Goal: Information Seeking & Learning: Check status

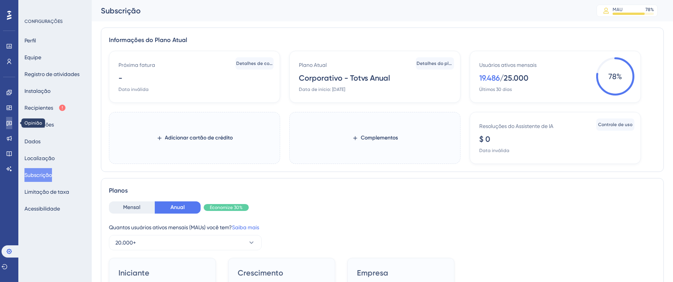
click at [6, 122] on link at bounding box center [9, 123] width 6 height 12
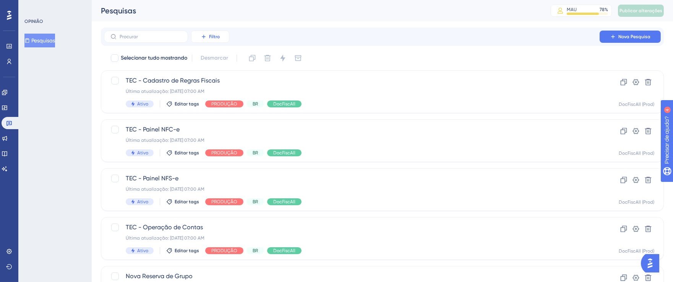
click at [204, 38] on icon at bounding box center [203, 36] width 3 height 3
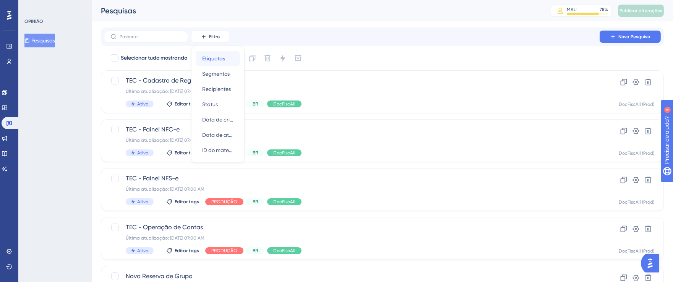
click at [217, 56] on font "Etiquetas" at bounding box center [213, 58] width 23 height 6
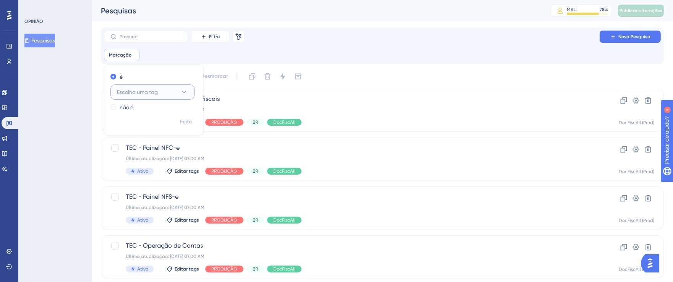
click at [193, 89] on button "Escolha uma tag" at bounding box center [152, 91] width 84 height 15
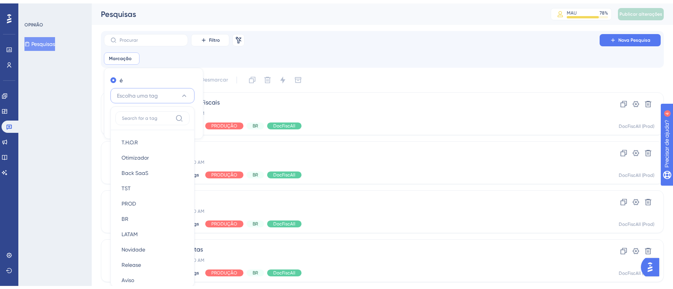
scroll to position [50, 0]
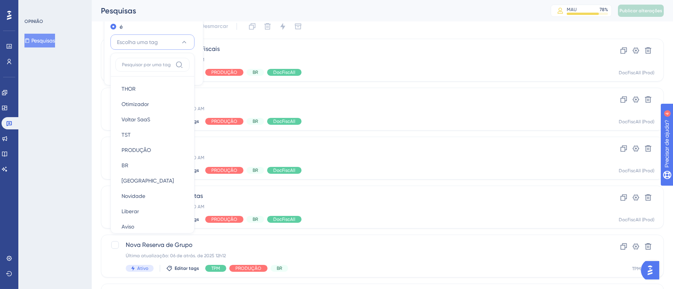
click at [189, 91] on div "[PERSON_NAME] Otimizador Otimizador Voltar SaaS Voltar SaaS TST TST PRODUÇÃO PR…" at bounding box center [152, 152] width 74 height 152
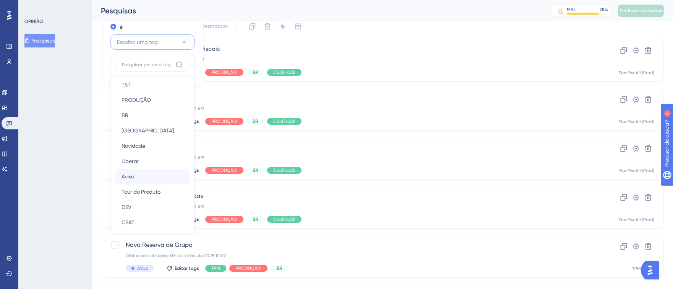
scroll to position [37, 0]
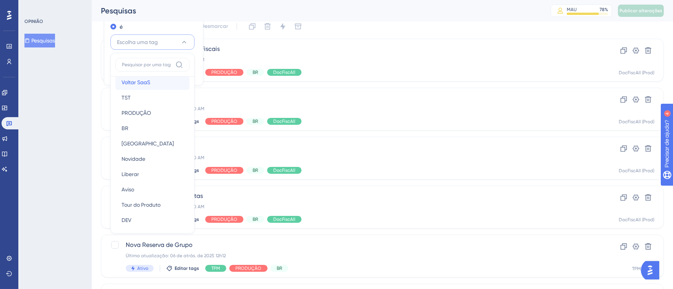
click at [150, 84] on div "Voltar SaaS Voltar SaaS" at bounding box center [153, 82] width 62 height 15
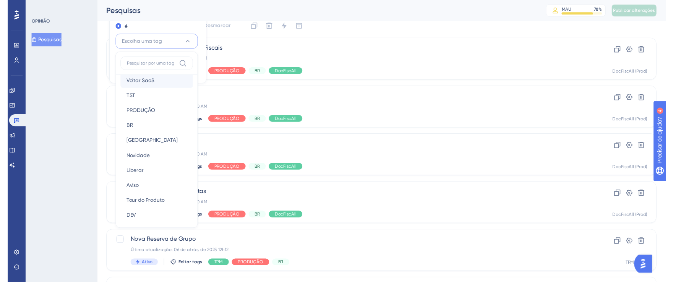
scroll to position [14, 0]
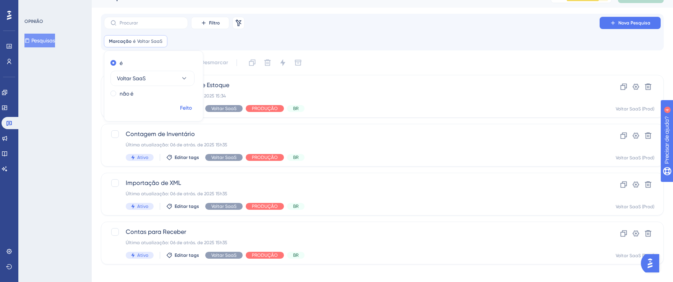
click at [188, 105] on font "Feito" at bounding box center [186, 108] width 12 height 6
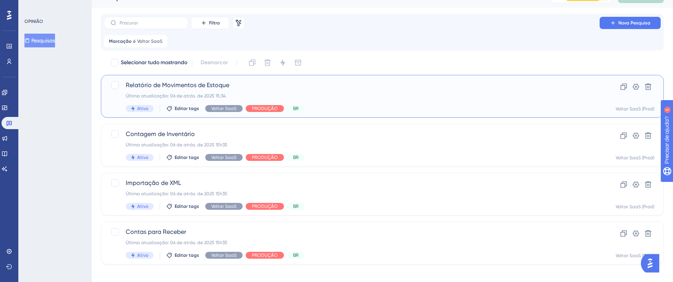
click at [357, 100] on div "Relatório de Movimentos de Estoque Última atualização: 06 de atrás. de 2025 15:…" at bounding box center [352, 96] width 452 height 31
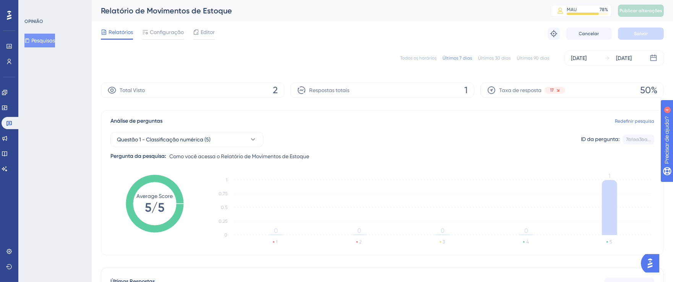
click at [429, 58] on font "Todos os horários" at bounding box center [418, 57] width 36 height 5
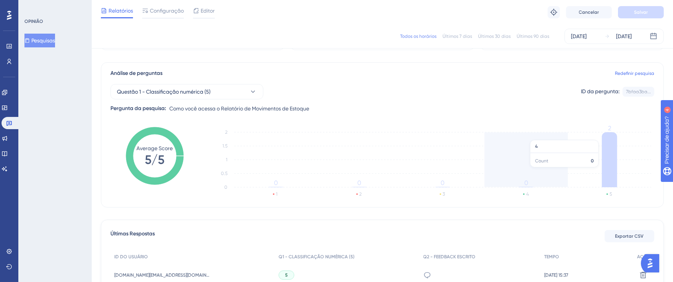
scroll to position [137, 0]
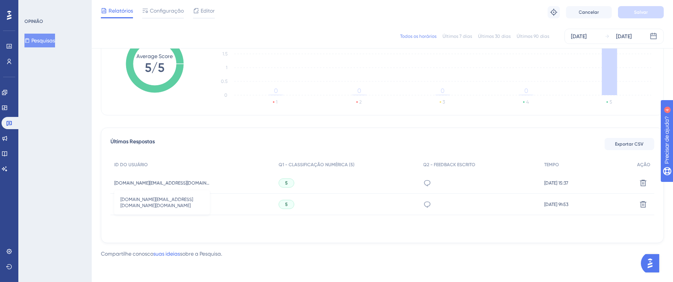
click at [199, 184] on font "[DOMAIN_NAME][EMAIL_ADDRESS][DOMAIN_NAME][DOMAIN_NAME]" at bounding box center [185, 182] width 143 height 5
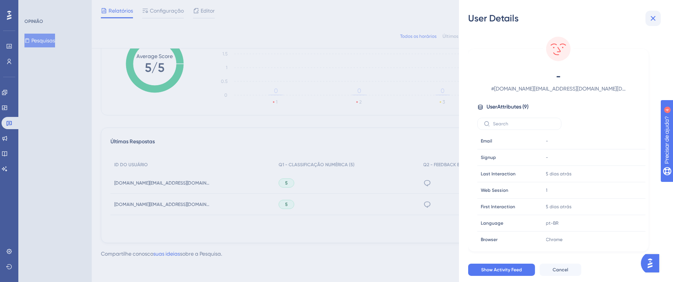
click at [655, 16] on icon at bounding box center [653, 18] width 5 height 5
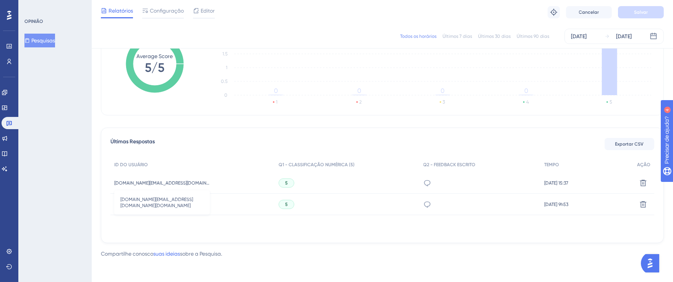
click at [191, 184] on font "[DOMAIN_NAME][EMAIL_ADDRESS][DOMAIN_NAME][DOMAIN_NAME]" at bounding box center [185, 182] width 143 height 5
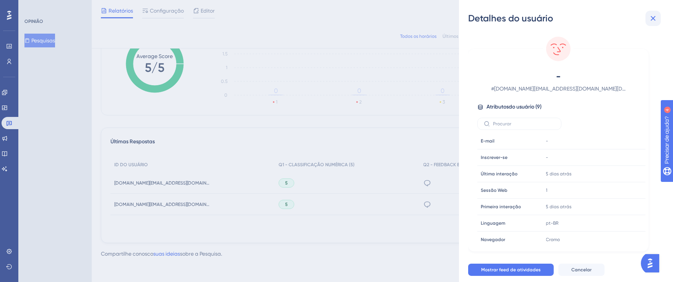
click at [654, 18] on icon at bounding box center [653, 18] width 5 height 5
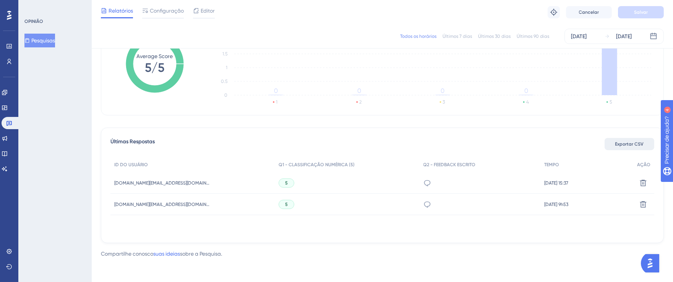
click at [629, 145] on font "Exportar CSV" at bounding box center [630, 143] width 29 height 5
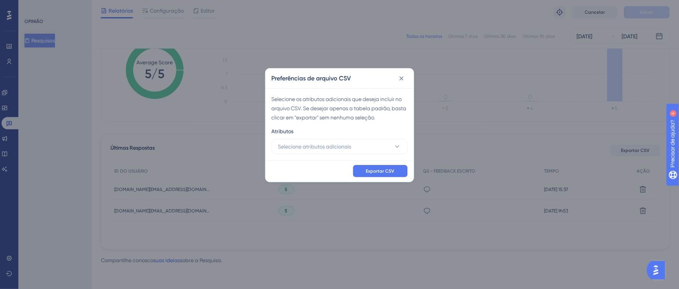
click at [408, 76] on div "Preferências de arquivo CSV" at bounding box center [340, 78] width 148 height 20
click at [406, 76] on button at bounding box center [402, 78] width 12 height 12
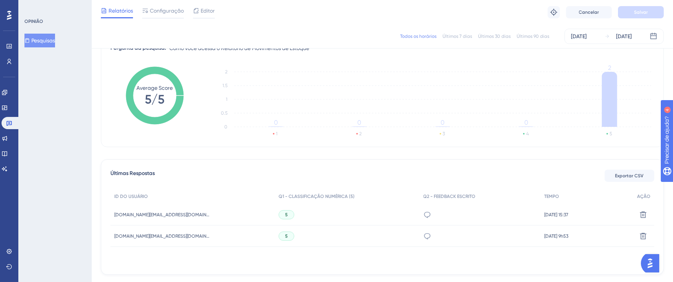
scroll to position [0, 0]
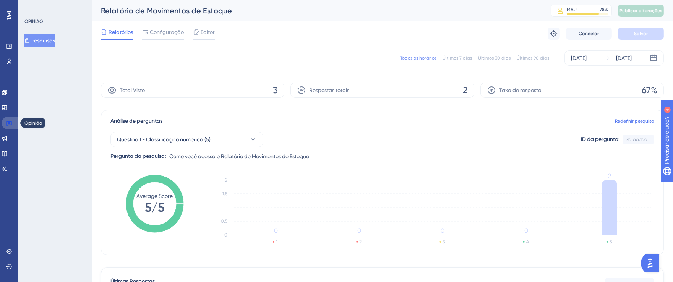
click at [11, 127] on link at bounding box center [11, 123] width 18 height 12
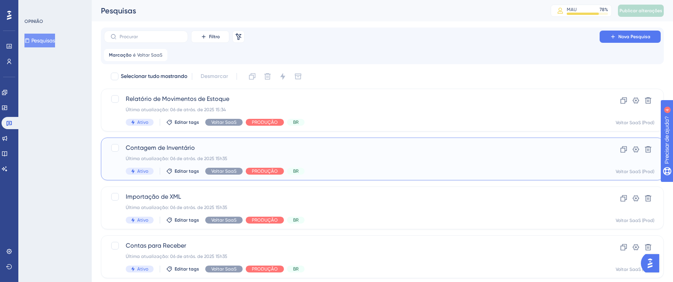
click at [362, 156] on div "Última atualização: 06 de atrás. de 2025 15h35" at bounding box center [352, 159] width 452 height 6
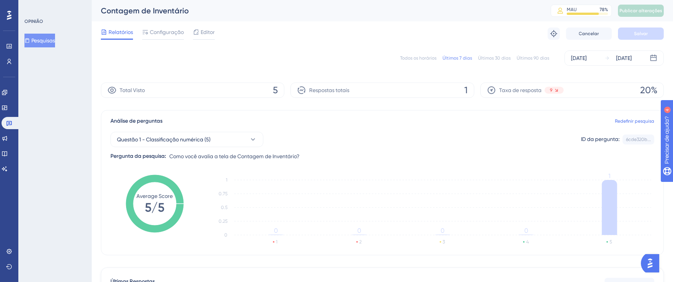
click at [416, 57] on font "Todos os horários" at bounding box center [418, 57] width 36 height 5
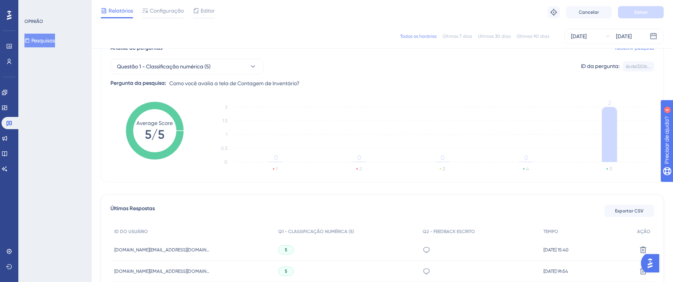
scroll to position [137, 0]
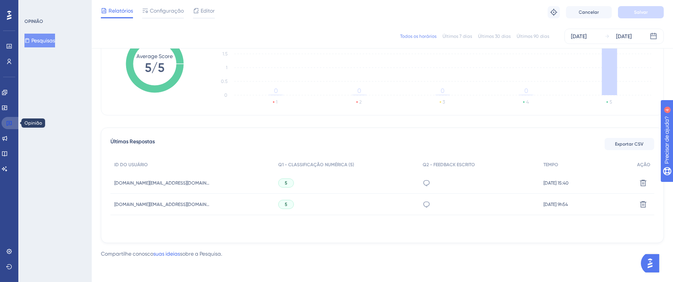
click at [8, 123] on icon at bounding box center [9, 123] width 6 height 6
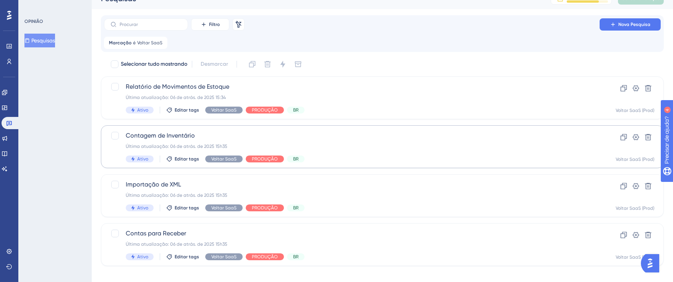
scroll to position [18, 0]
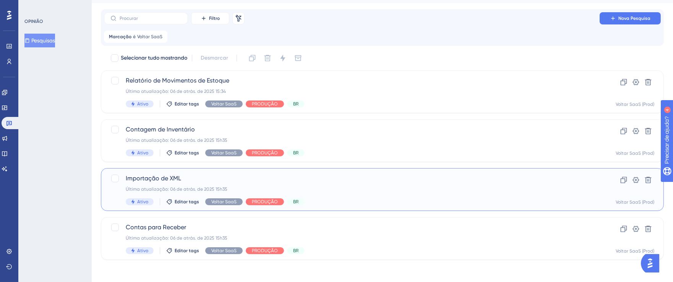
click at [370, 187] on div "Última atualização: 06 de atrás. de 2025 15h35" at bounding box center [352, 189] width 452 height 6
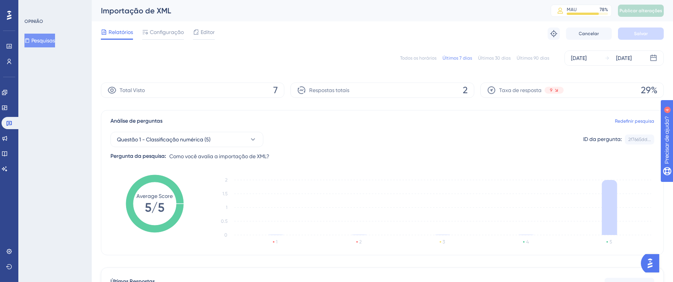
click at [409, 60] on font "Todos os horários" at bounding box center [418, 57] width 36 height 5
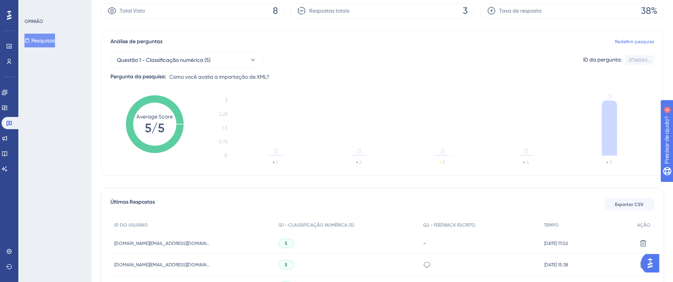
scroll to position [149, 0]
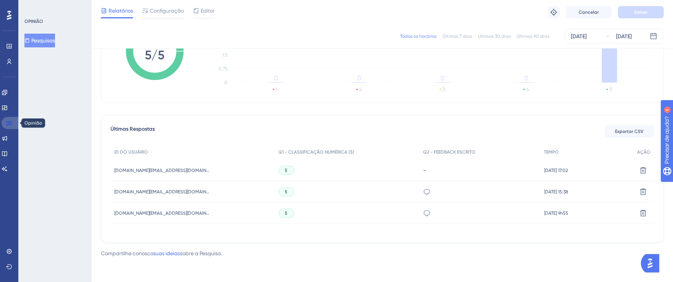
click at [11, 125] on icon at bounding box center [9, 123] width 6 height 6
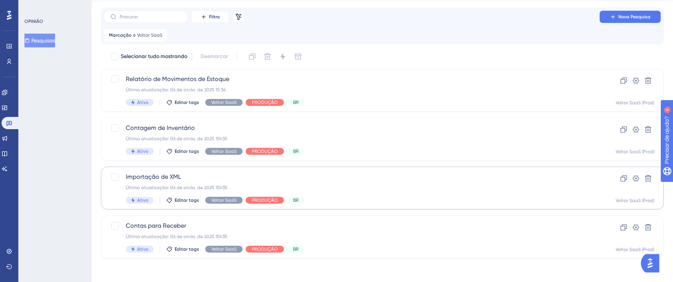
scroll to position [20, 0]
click at [399, 191] on div "Importação de XML Última atualização: 06 de atrás. de 2025 15h35 Ativo Editar t…" at bounding box center [352, 187] width 452 height 31
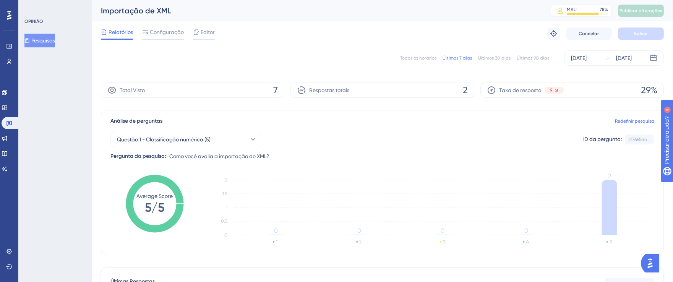
click at [421, 59] on font "Todos os horários" at bounding box center [418, 57] width 36 height 5
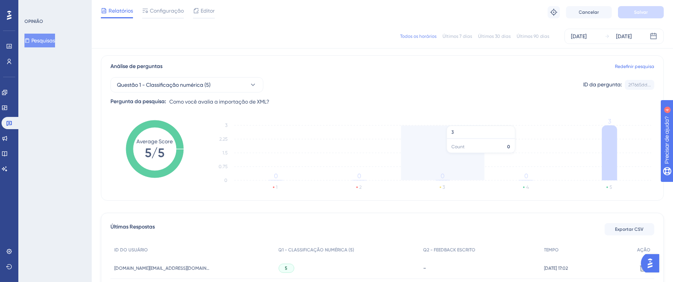
scroll to position [149, 0]
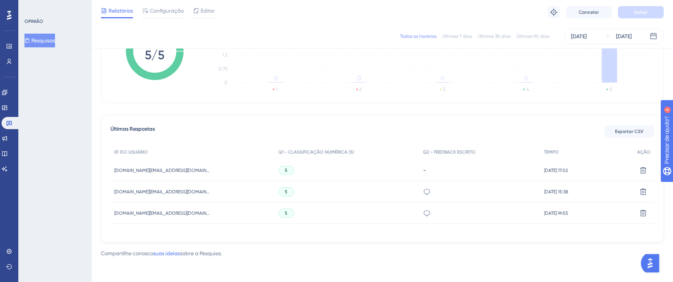
click at [285, 171] on font "5" at bounding box center [286, 170] width 3 height 5
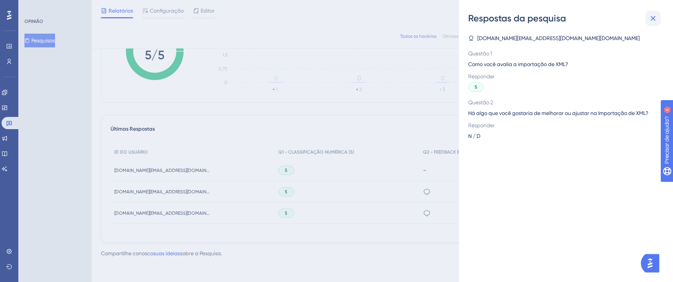
click at [657, 21] on icon at bounding box center [653, 18] width 9 height 9
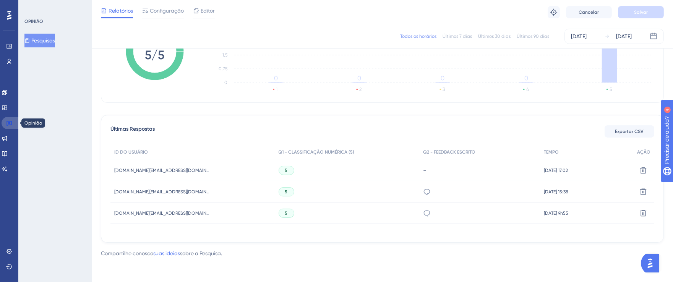
click at [13, 125] on link at bounding box center [11, 123] width 18 height 12
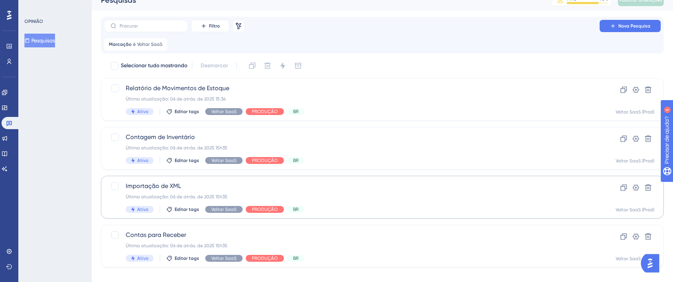
scroll to position [20, 0]
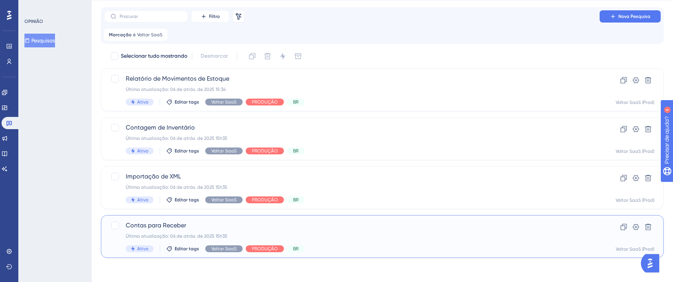
click at [420, 241] on div "Contas para Receber Última atualização: 06 de atrás. de 2025 15h35 Ativo Editar…" at bounding box center [352, 236] width 452 height 31
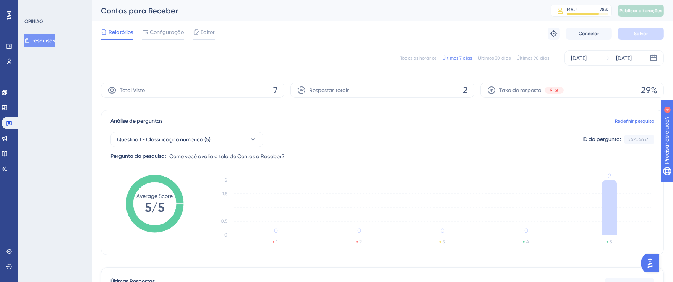
click at [421, 63] on div "Todos os horários Últimos 7 dias Últimos 30 dias Últimos 90 dias [DATE] [DATE]" at bounding box center [382, 57] width 563 height 15
click at [421, 60] on font "Todos os horários" at bounding box center [418, 57] width 36 height 5
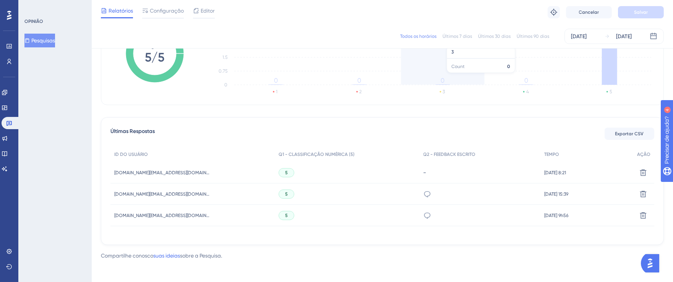
scroll to position [149, 0]
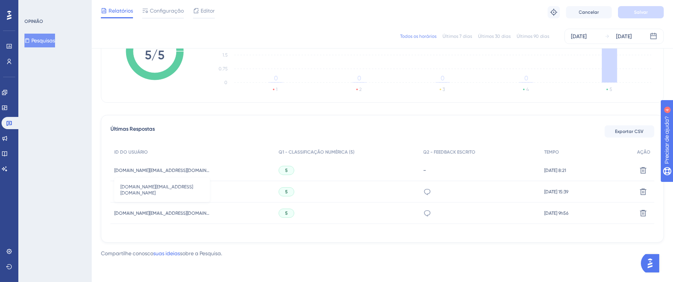
click at [205, 169] on font "[DOMAIN_NAME][EMAIL_ADDRESS][DOMAIN_NAME]" at bounding box center [168, 170] width 108 height 5
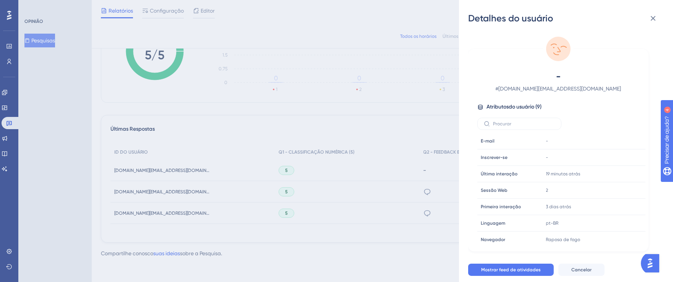
click at [615, 91] on font "[DOMAIN_NAME][EMAIL_ADDRESS][DOMAIN_NAME]" at bounding box center [560, 89] width 123 height 6
click at [654, 18] on icon at bounding box center [653, 18] width 5 height 5
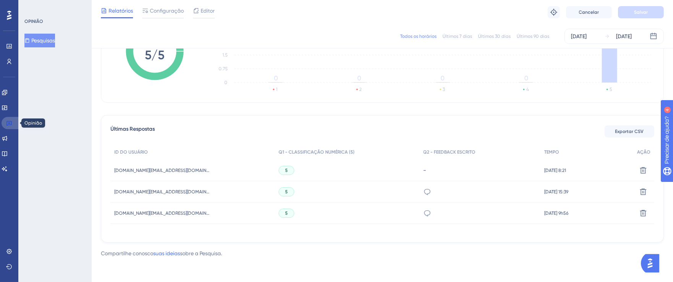
click at [8, 123] on icon at bounding box center [9, 123] width 6 height 6
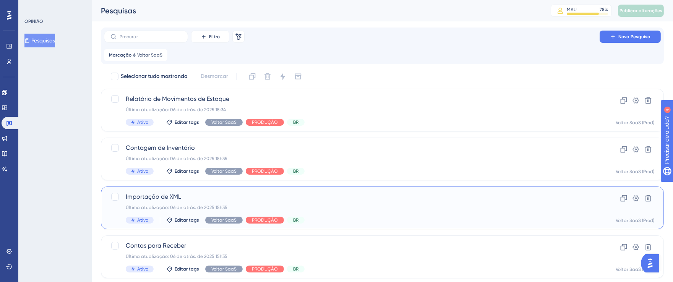
click at [472, 198] on span "Importação de XML" at bounding box center [352, 196] width 452 height 9
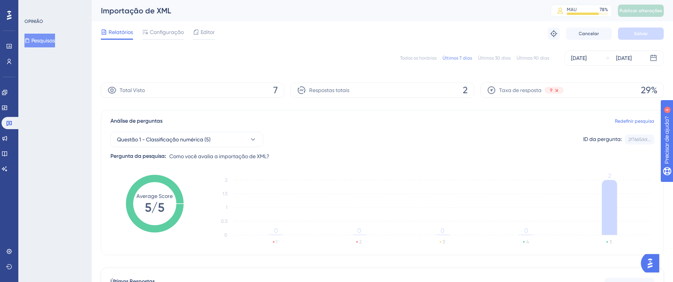
click at [408, 61] on div "Todos os horários Últimos 7 dias Últimos 30 dias Últimos 90 dias [DATE] [DATE]" at bounding box center [382, 57] width 563 height 15
click at [417, 57] on font "Todos os horários" at bounding box center [418, 57] width 36 height 5
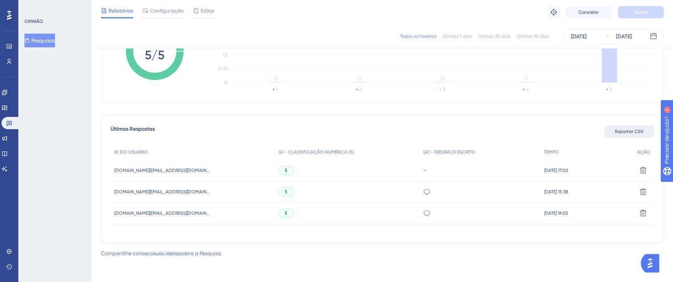
click at [625, 133] on font "Exportar CSV" at bounding box center [630, 131] width 29 height 5
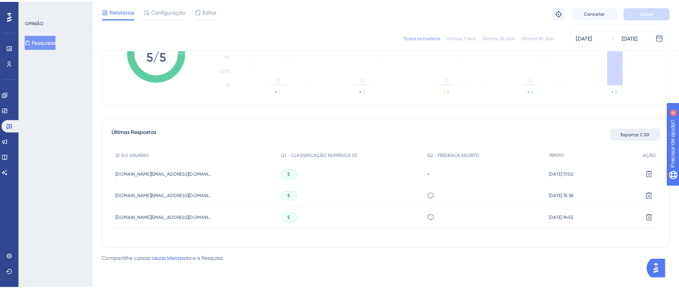
scroll to position [143, 0]
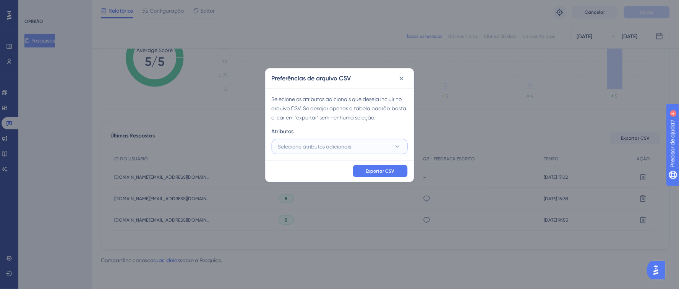
click at [333, 148] on font "Selecione atributos adicionais" at bounding box center [314, 146] width 73 height 6
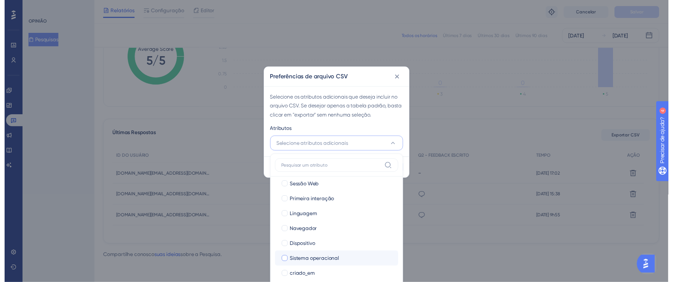
scroll to position [52, 0]
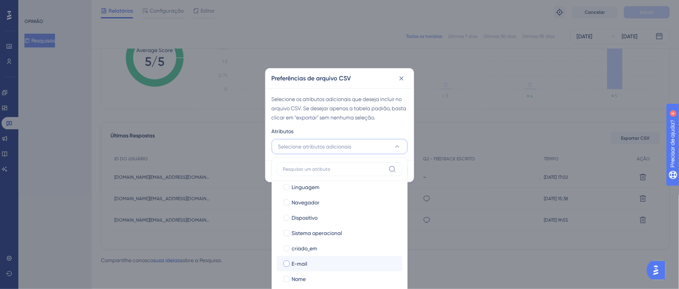
click at [284, 263] on div at bounding box center [287, 263] width 6 height 6
checkbox input "true"
click at [288, 276] on div at bounding box center [287, 279] width 6 height 6
checkbox input "true"
click at [369, 134] on div "Atributos" at bounding box center [340, 133] width 136 height 12
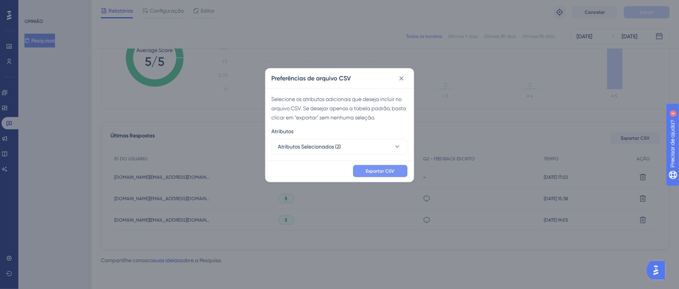
click at [375, 170] on font "Exportar CSV" at bounding box center [380, 170] width 29 height 5
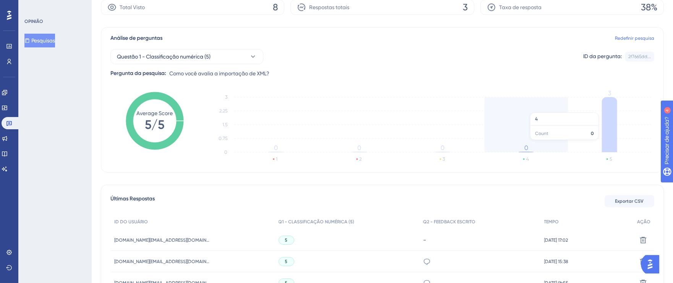
scroll to position [0, 0]
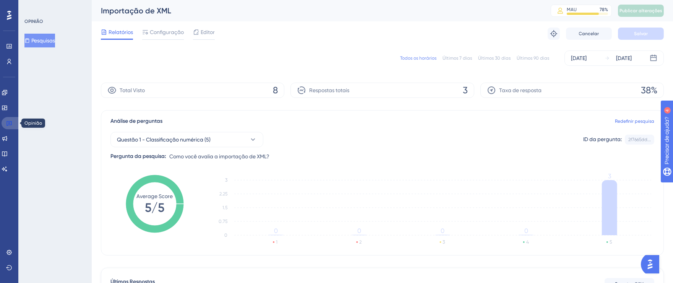
click at [13, 122] on link at bounding box center [11, 123] width 18 height 12
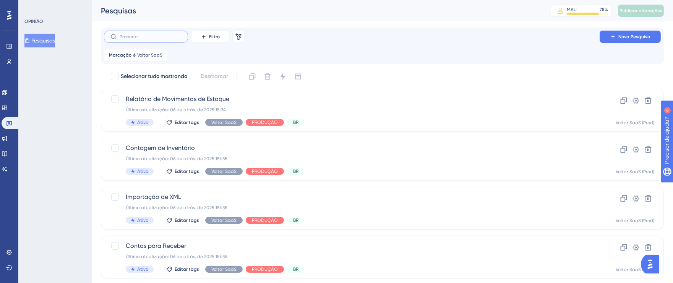
click at [150, 38] on input "text" at bounding box center [151, 36] width 62 height 5
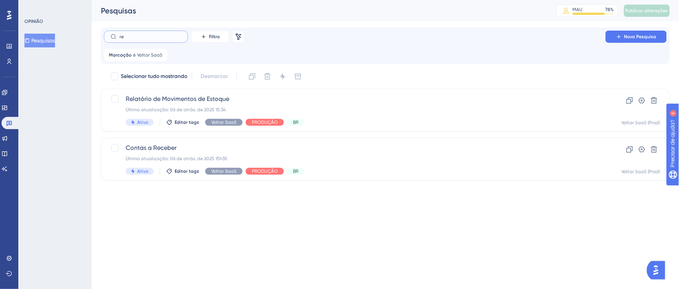
type input "res"
checkbox input "true"
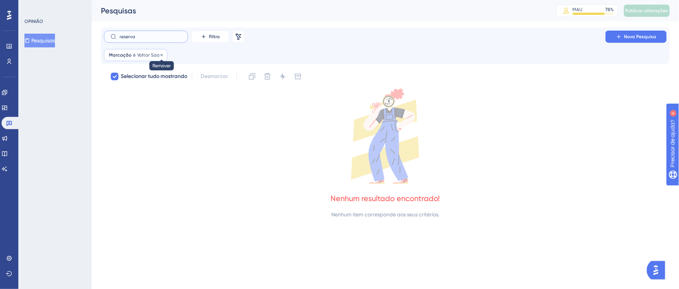
type input "reserva"
click at [160, 55] on icon at bounding box center [161, 55] width 5 height 5
checkbox input "false"
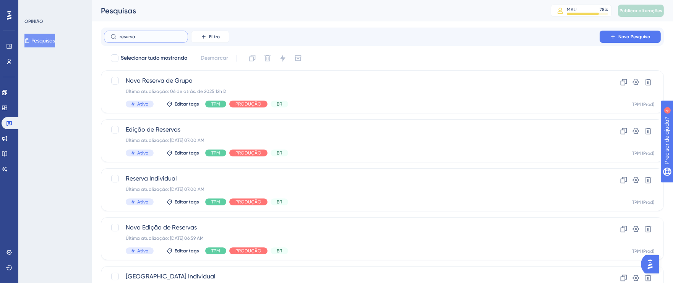
drag, startPoint x: 153, startPoint y: 39, endPoint x: 91, endPoint y: 38, distance: 61.9
type input "reserva"
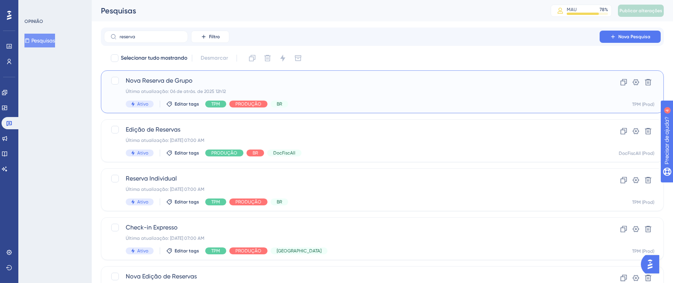
click at [318, 91] on div "Última atualização: 06 de atrás. de 2025 12h12" at bounding box center [352, 91] width 452 height 6
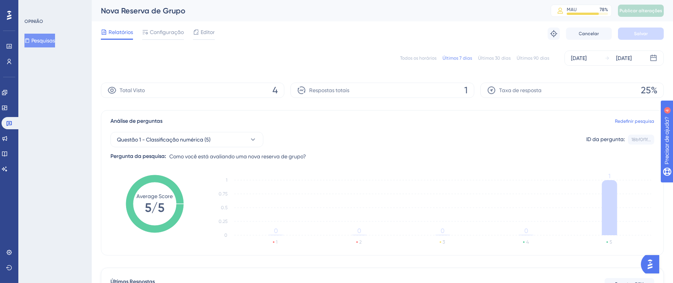
click at [414, 58] on font "Todos os horários" at bounding box center [418, 57] width 36 height 5
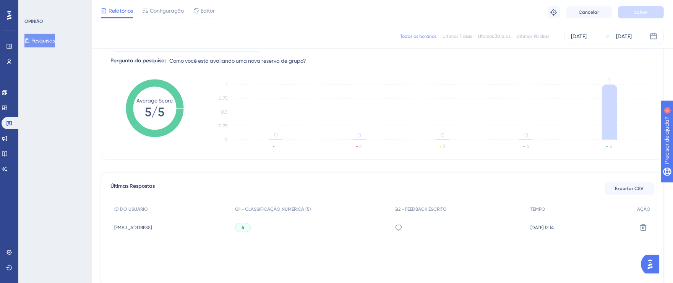
scroll to position [136, 0]
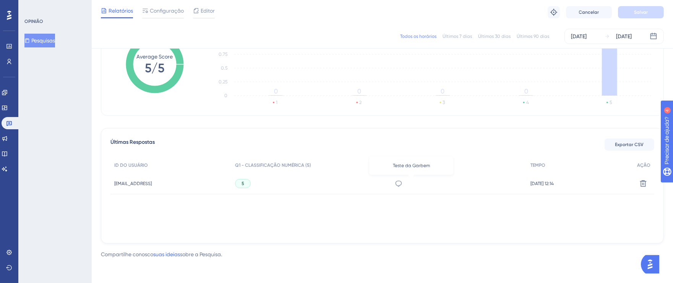
click at [403, 182] on icon at bounding box center [399, 184] width 8 height 8
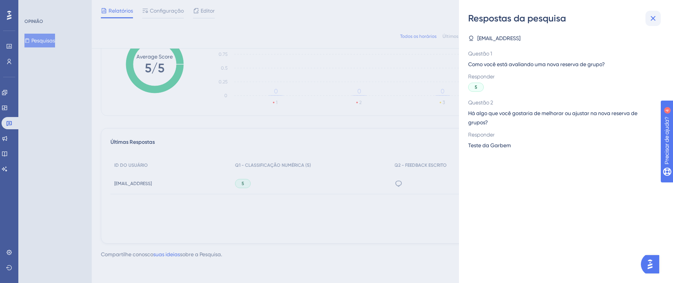
click at [656, 19] on icon at bounding box center [653, 18] width 9 height 9
